Goal: Complete application form

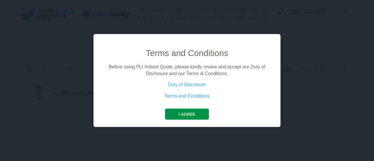
click at [178, 114] on button "I agree" at bounding box center [187, 114] width 44 height 11
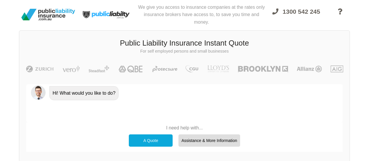
click at [162, 145] on div "A Quote" at bounding box center [151, 140] width 44 height 12
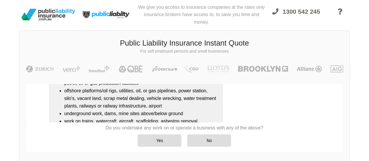
scroll to position [138, 0]
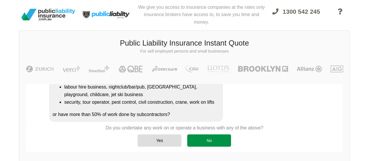
click at [200, 139] on div "No" at bounding box center [209, 140] width 44 height 12
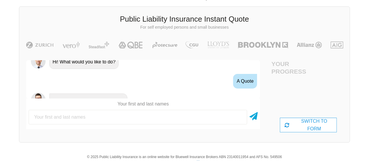
scroll to position [27, 0]
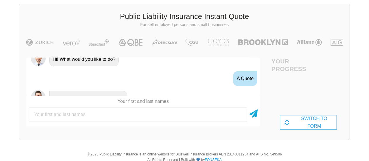
click at [260, 60] on div "Awesome! 100% Just a final check that all your details are correct. Your Summar…" at bounding box center [143, 94] width 248 height 86
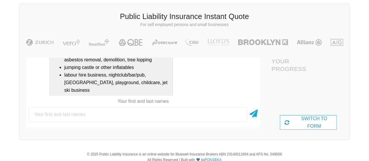
scroll to position [148, 0]
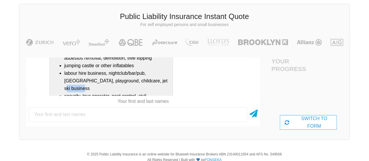
drag, startPoint x: 264, startPoint y: 79, endPoint x: 267, endPoint y: 87, distance: 8.4
click at [267, 87] on div "Awesome! 100% Just a final check that all your details are correct. Your Summar…" at bounding box center [143, 94] width 248 height 86
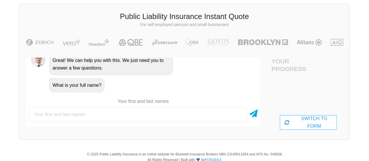
scroll to position [253, 0]
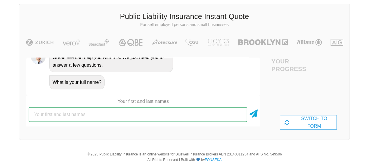
click at [81, 114] on input "text" at bounding box center [138, 114] width 219 height 15
type input "[PERSON_NAME]"
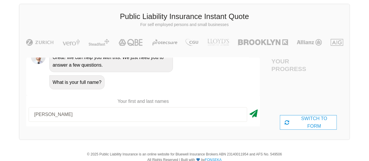
click at [255, 115] on icon at bounding box center [254, 112] width 8 height 11
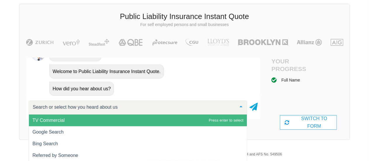
scroll to position [44, 0]
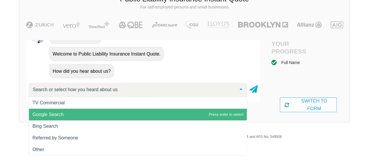
click at [63, 115] on span "Google Search" at bounding box center [47, 114] width 31 height 5
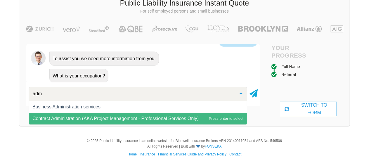
scroll to position [0, 0]
type input "admi"
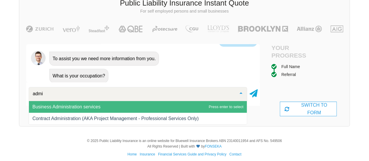
click at [170, 107] on span "Business Administration services" at bounding box center [138, 107] width 218 height 12
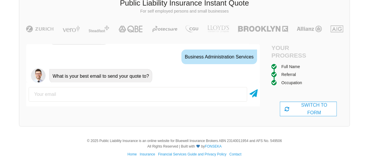
scroll to position [413, 0]
click at [160, 99] on input "email" at bounding box center [138, 94] width 219 height 15
type input "[EMAIL_ADDRESS][DOMAIN_NAME]"
click at [252, 96] on icon at bounding box center [254, 92] width 8 height 11
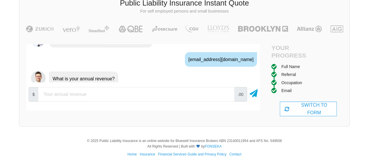
scroll to position [451, 0]
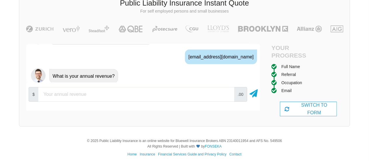
click at [200, 95] on input "number" at bounding box center [136, 94] width 196 height 15
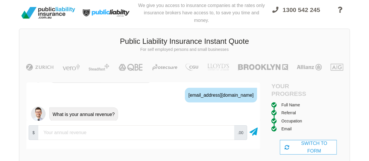
scroll to position [3, 0]
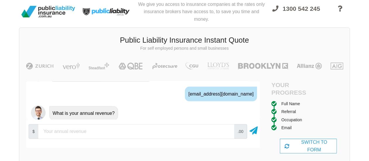
click at [364, 58] on div "We give you access to insurance companies at the rates only insurance brokers h…" at bounding box center [184, 83] width 369 height 172
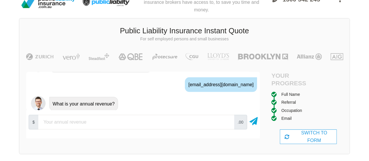
scroll to position [21, 0]
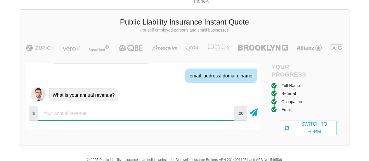
click at [72, 111] on input "number" at bounding box center [136, 113] width 196 height 15
type input "0"
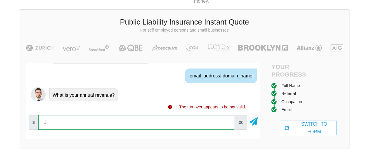
click at [227, 119] on input "1" at bounding box center [136, 122] width 196 height 15
type input "10000"
click at [226, 121] on input "10000" at bounding box center [136, 122] width 196 height 15
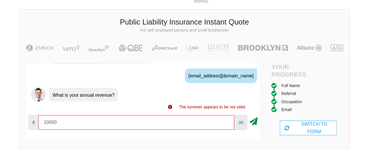
click at [253, 123] on icon at bounding box center [254, 120] width 8 height 11
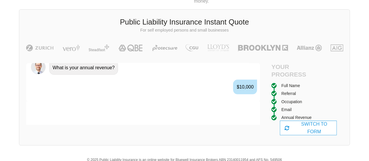
scroll to position [490, 0]
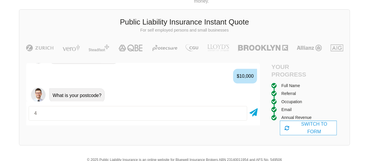
type input "4670"
click at [254, 114] on icon at bounding box center [254, 111] width 8 height 11
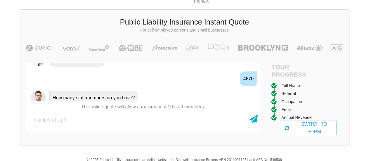
scroll to position [528, 0]
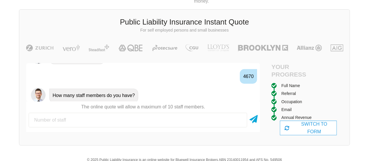
click at [189, 119] on input "number" at bounding box center [138, 120] width 219 height 15
type input "0"
click at [254, 123] on div at bounding box center [254, 120] width 8 height 15
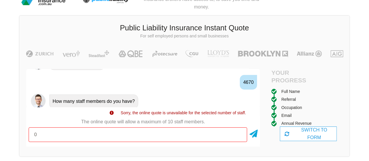
scroll to position [0, 0]
